Goal: Connect with others: Connect with other users

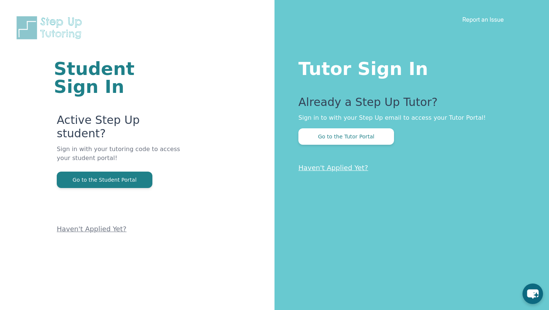
click at [371, 146] on div "Tutor Sign In Already a Step Up Tutor? Sign in to with your Step Up email to ac…" at bounding box center [411, 155] width 274 height 310
click at [366, 142] on button "Go to the Tutor Portal" at bounding box center [346, 136] width 96 height 16
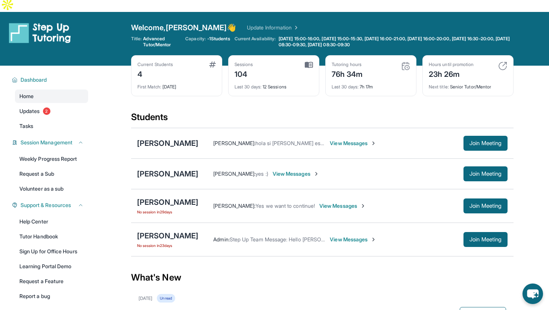
scroll to position [9, 0]
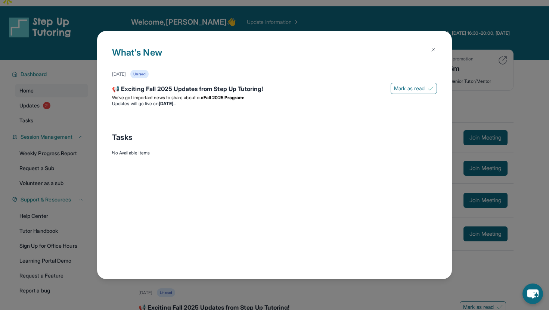
click at [433, 49] on img at bounding box center [433, 50] width 6 height 6
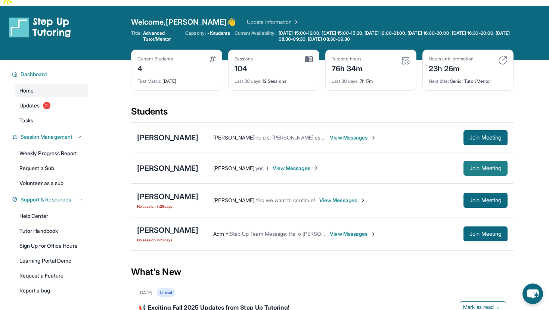
click at [478, 166] on span "Join Meeting" at bounding box center [485, 168] width 32 height 4
click at [465, 161] on button "Join Meeting" at bounding box center [485, 168] width 44 height 15
click at [157, 163] on div "[PERSON_NAME]" at bounding box center [167, 168] width 61 height 10
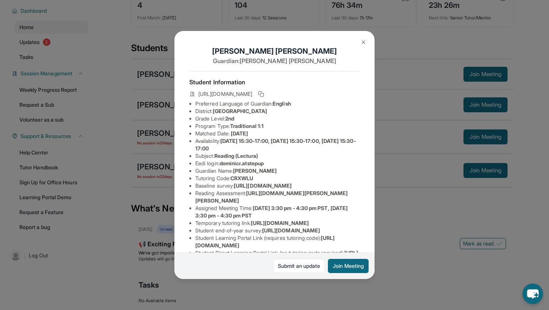
scroll to position [21, 0]
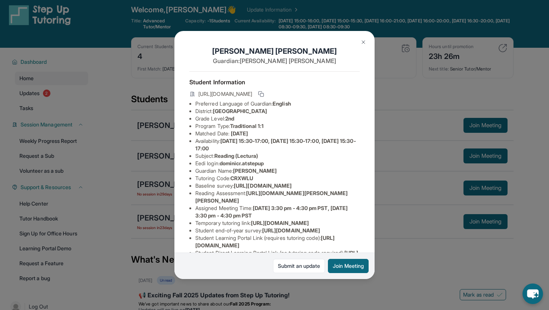
click at [363, 42] on img at bounding box center [363, 42] width 6 height 6
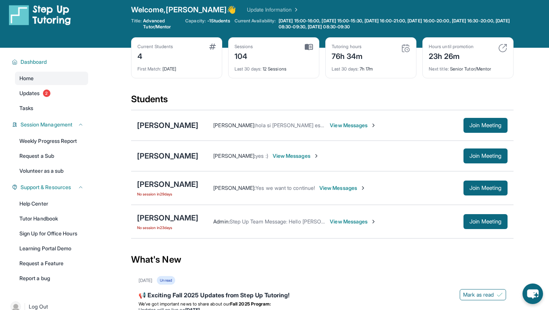
scroll to position [0, 0]
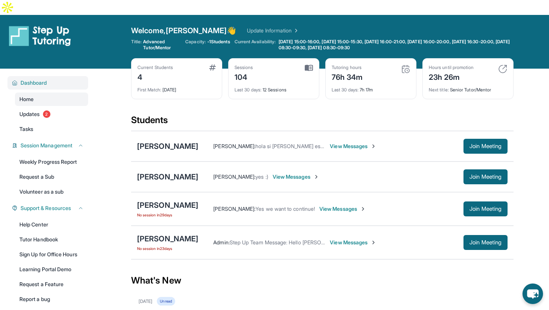
click at [35, 79] on span "Dashboard" at bounding box center [34, 82] width 27 height 7
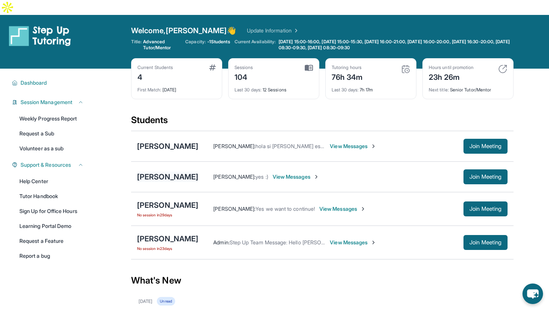
click at [180, 172] on div "[PERSON_NAME]" at bounding box center [167, 177] width 61 height 10
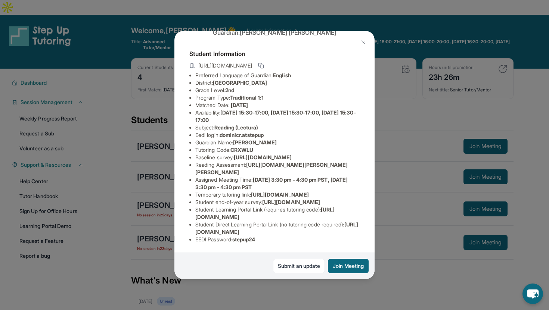
scroll to position [96, 0]
